Goal: Check status: Check status

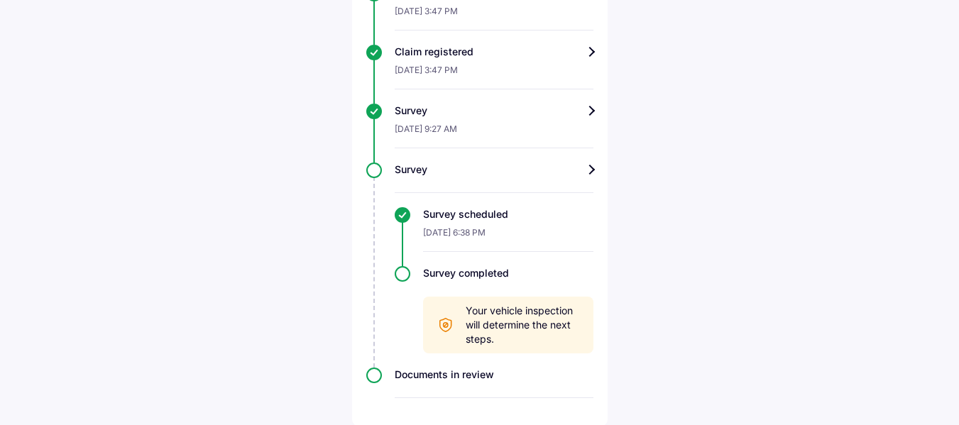
scroll to position [512, 0]
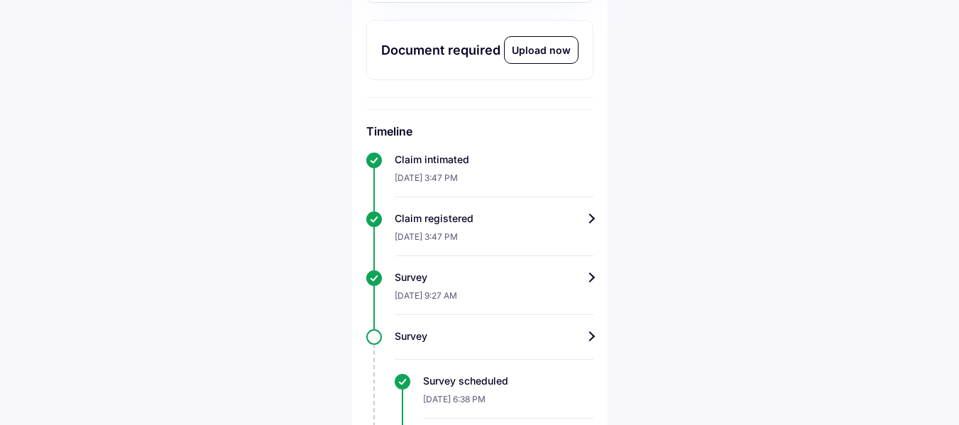
scroll to position [342, 0]
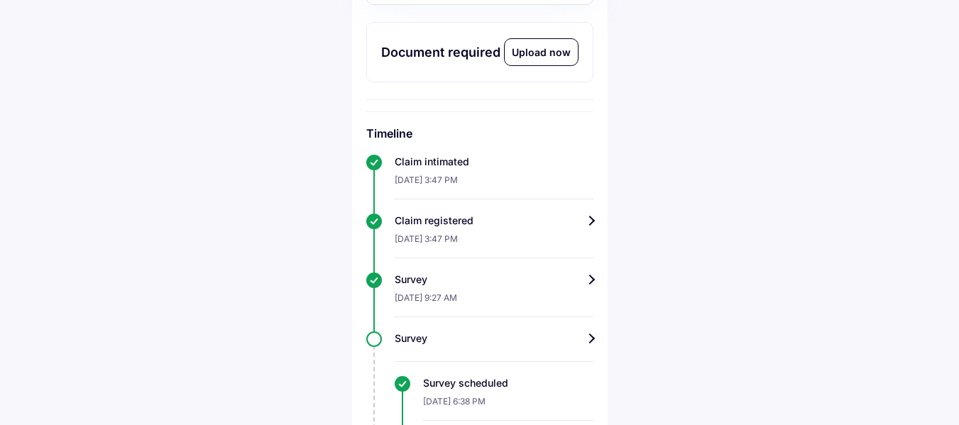
click at [545, 42] on div "Upload now" at bounding box center [541, 52] width 73 height 26
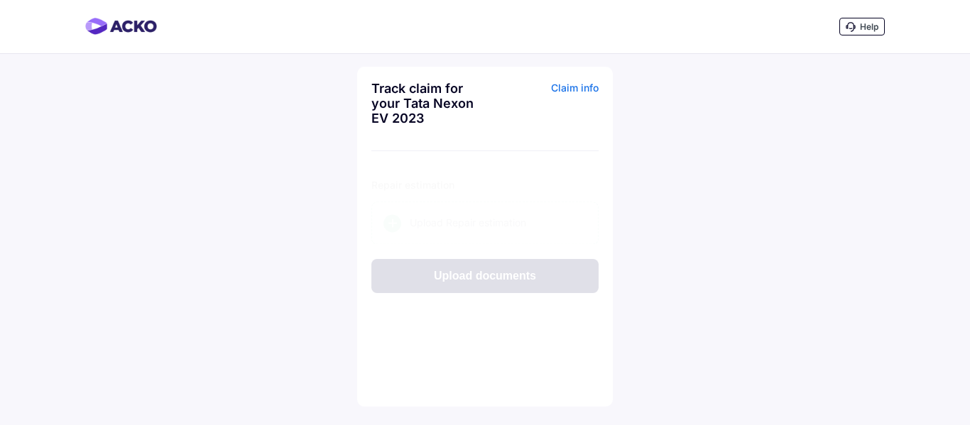
click at [449, 204] on div "Upload Repair estimation" at bounding box center [498, 209] width 177 height 14
click at [0, 0] on input "Upload Repair estimation" at bounding box center [0, 0] width 0 height 0
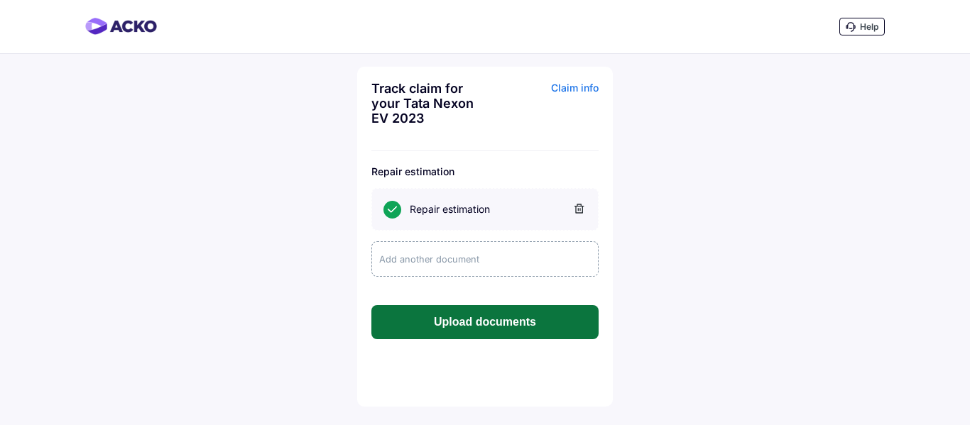
click at [470, 327] on button "Upload documents" at bounding box center [484, 322] width 227 height 34
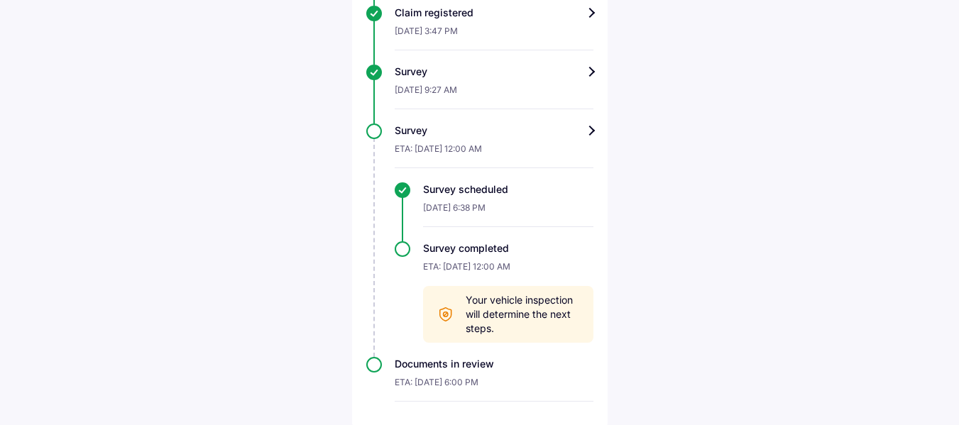
scroll to position [472, 0]
